Goal: Book appointment/travel/reservation

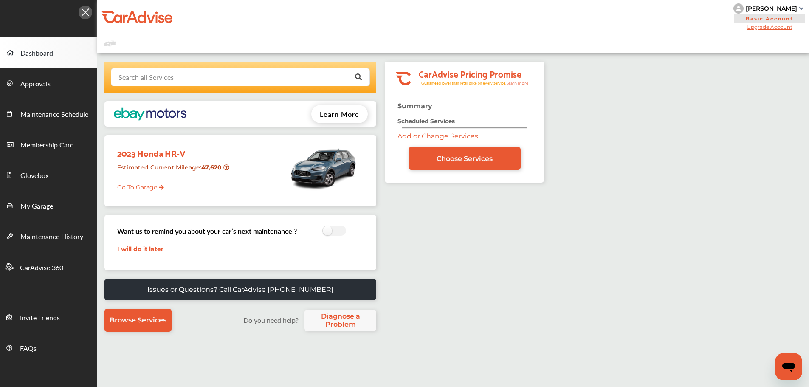
click at [238, 77] on input "text" at bounding box center [238, 76] width 253 height 17
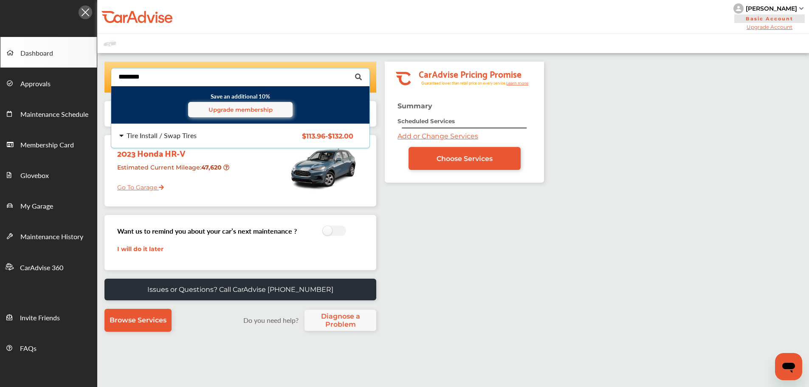
type input "********"
click at [320, 134] on span "$113.96 - $132.00" at bounding box center [327, 136] width 51 height 8
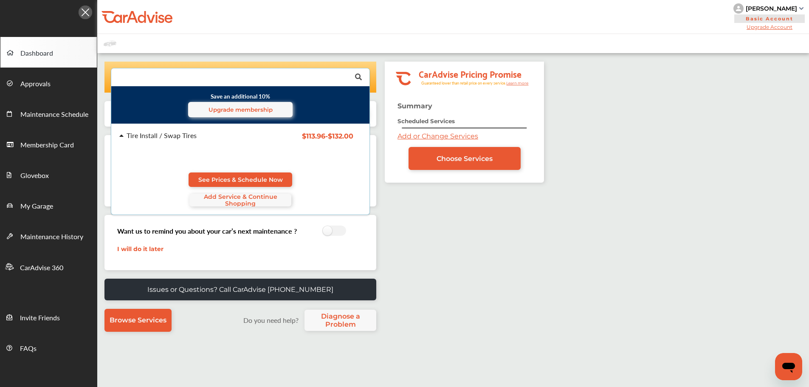
click at [502, 152] on link "Choose Services" at bounding box center [464, 158] width 112 height 23
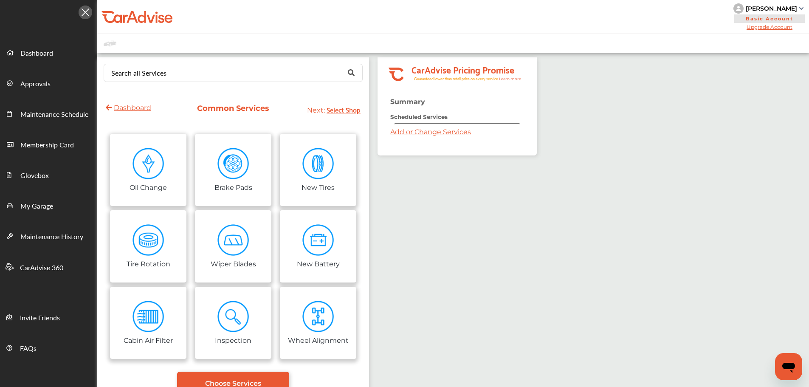
click at [241, 58] on div "Search all Services Looking for something we don’t seem to have? Contact us." at bounding box center [233, 72] width 272 height 31
click at [252, 71] on input "text" at bounding box center [230, 72] width 253 height 17
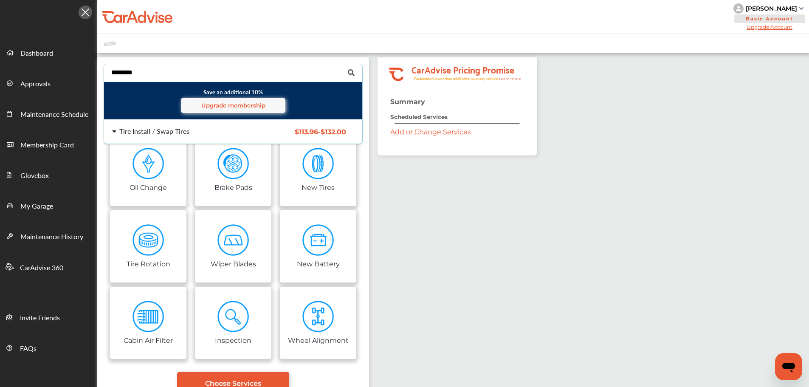
type input "********"
click at [298, 138] on div "Tire Install / Swap Tires $113.96 - $132.00 Tire Install / Swap Tires $113.96 -…" at bounding box center [233, 132] width 272 height 24
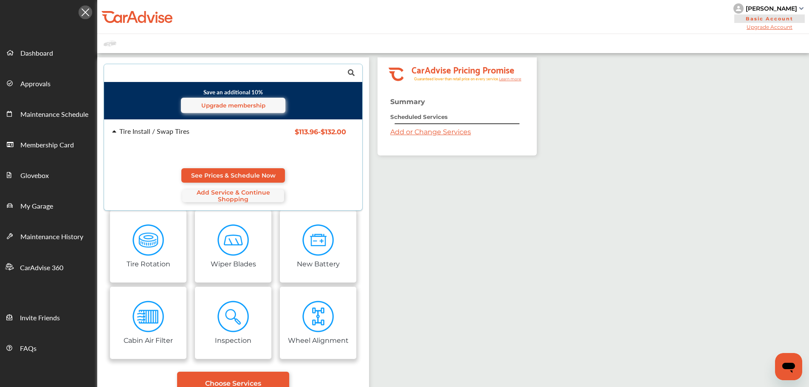
click at [203, 172] on span "See Prices & Schedule Now" at bounding box center [233, 175] width 84 height 7
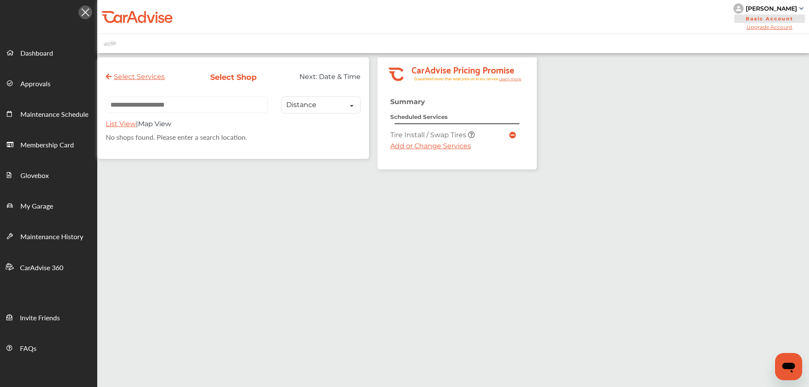
drag, startPoint x: 213, startPoint y: 98, endPoint x: 213, endPoint y: 103, distance: 5.1
click at [213, 98] on input "text" at bounding box center [187, 104] width 162 height 17
paste input "**********"
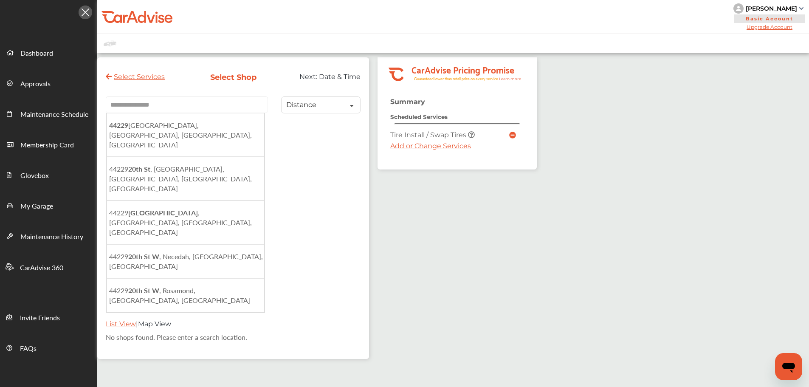
click at [222, 127] on li "[STREET_ADDRESS]" at bounding box center [185, 135] width 157 height 44
type input "**********"
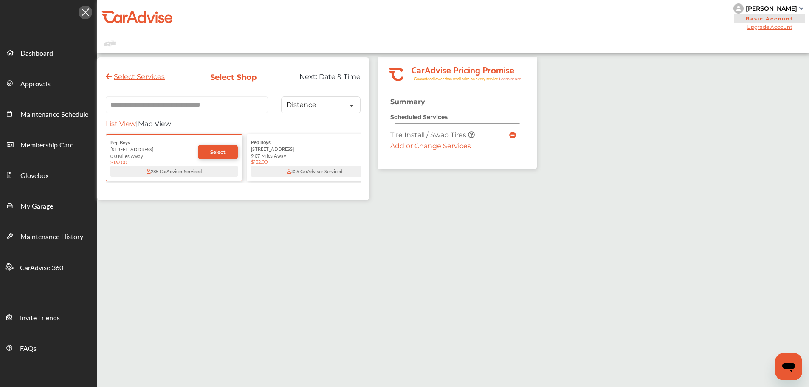
click at [230, 155] on link "Select" at bounding box center [218, 152] width 40 height 14
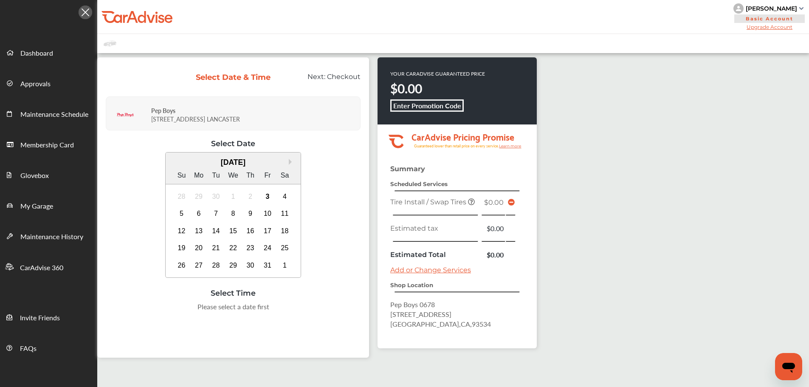
click at [199, 215] on div "6" at bounding box center [199, 214] width 14 height 14
click at [291, 329] on div "4:00 PM" at bounding box center [276, 328] width 40 height 15
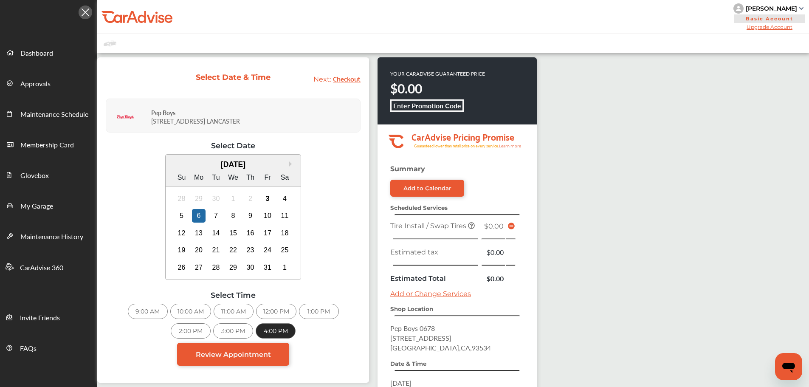
scroll to position [112, 0]
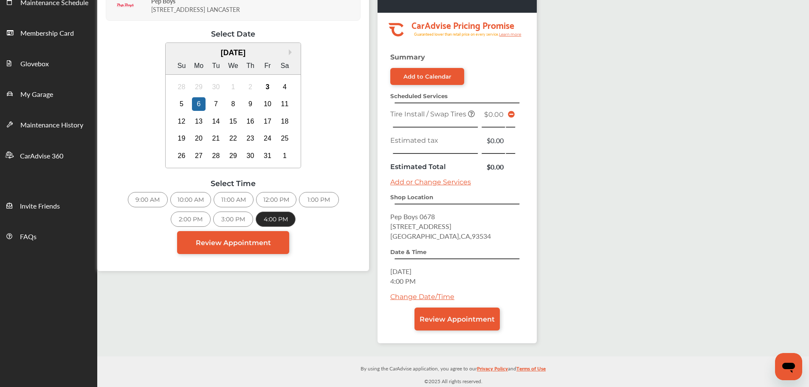
click at [462, 322] on span "Review Appointment" at bounding box center [456, 319] width 75 height 8
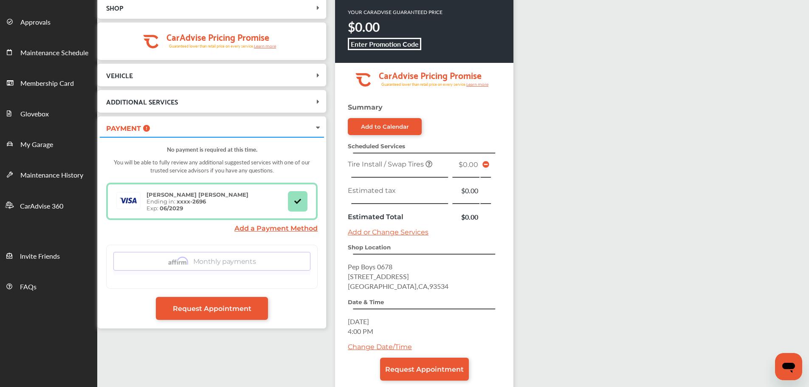
scroll to position [112, 0]
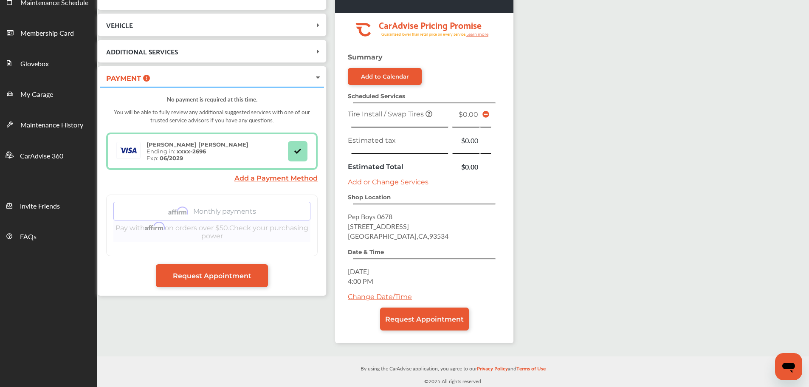
click at [453, 321] on span "Request Appointment" at bounding box center [424, 319] width 79 height 8
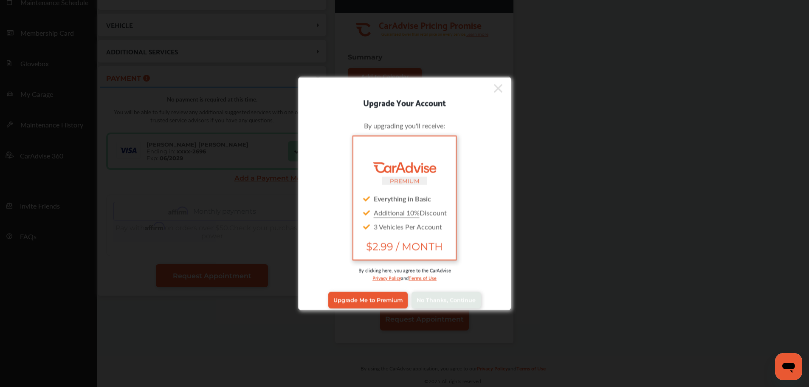
click at [449, 299] on span "No Thanks, Continue" at bounding box center [445, 300] width 59 height 6
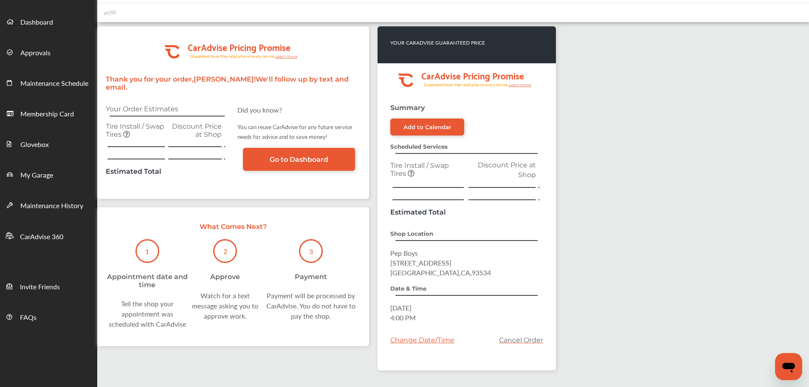
scroll to position [112, 0]
